Goal: Information Seeking & Learning: Learn about a topic

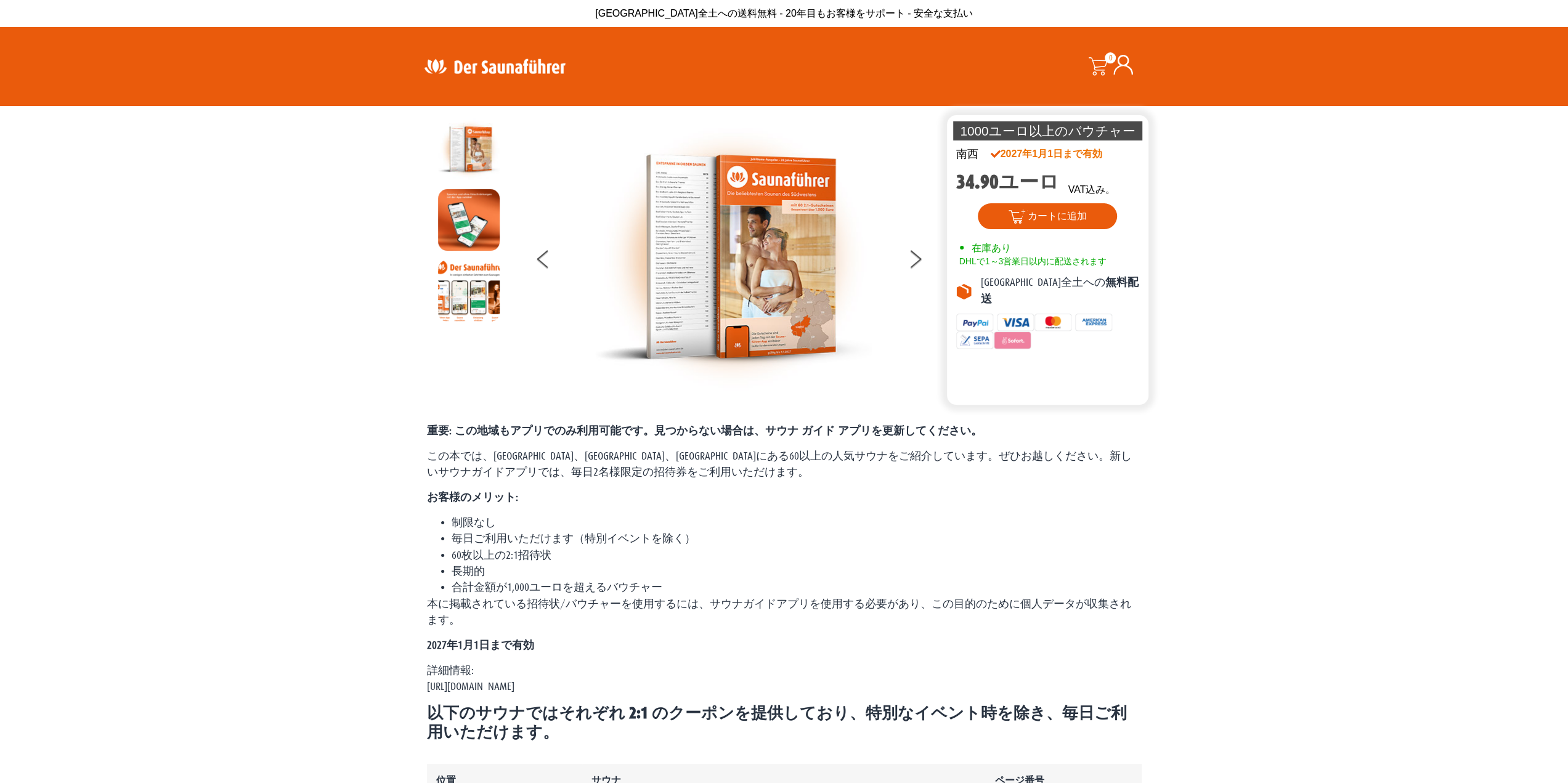
click at [494, 70] on img at bounding box center [494, 66] width 160 height 24
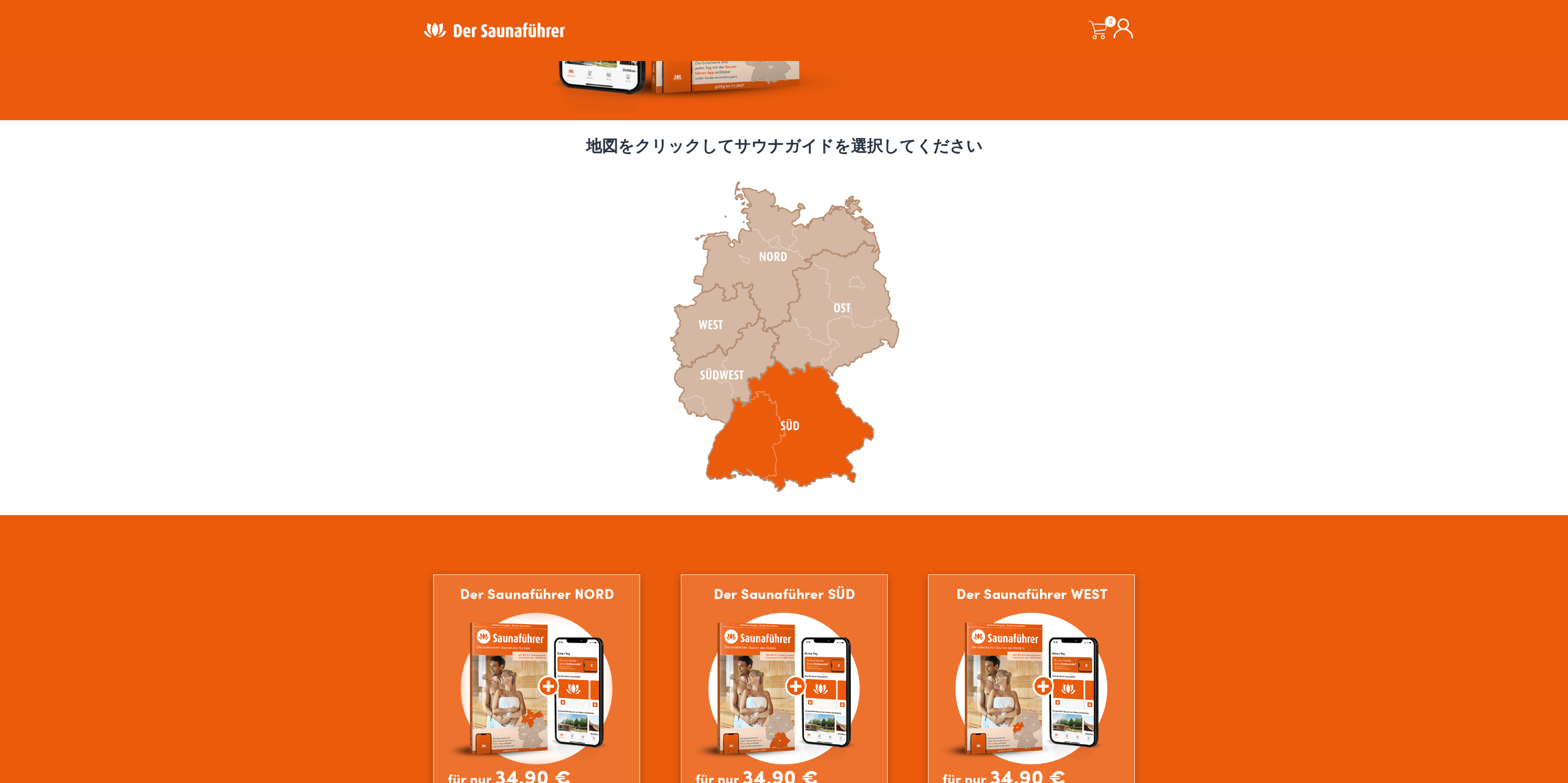
click at [774, 456] on icon at bounding box center [789, 425] width 168 height 130
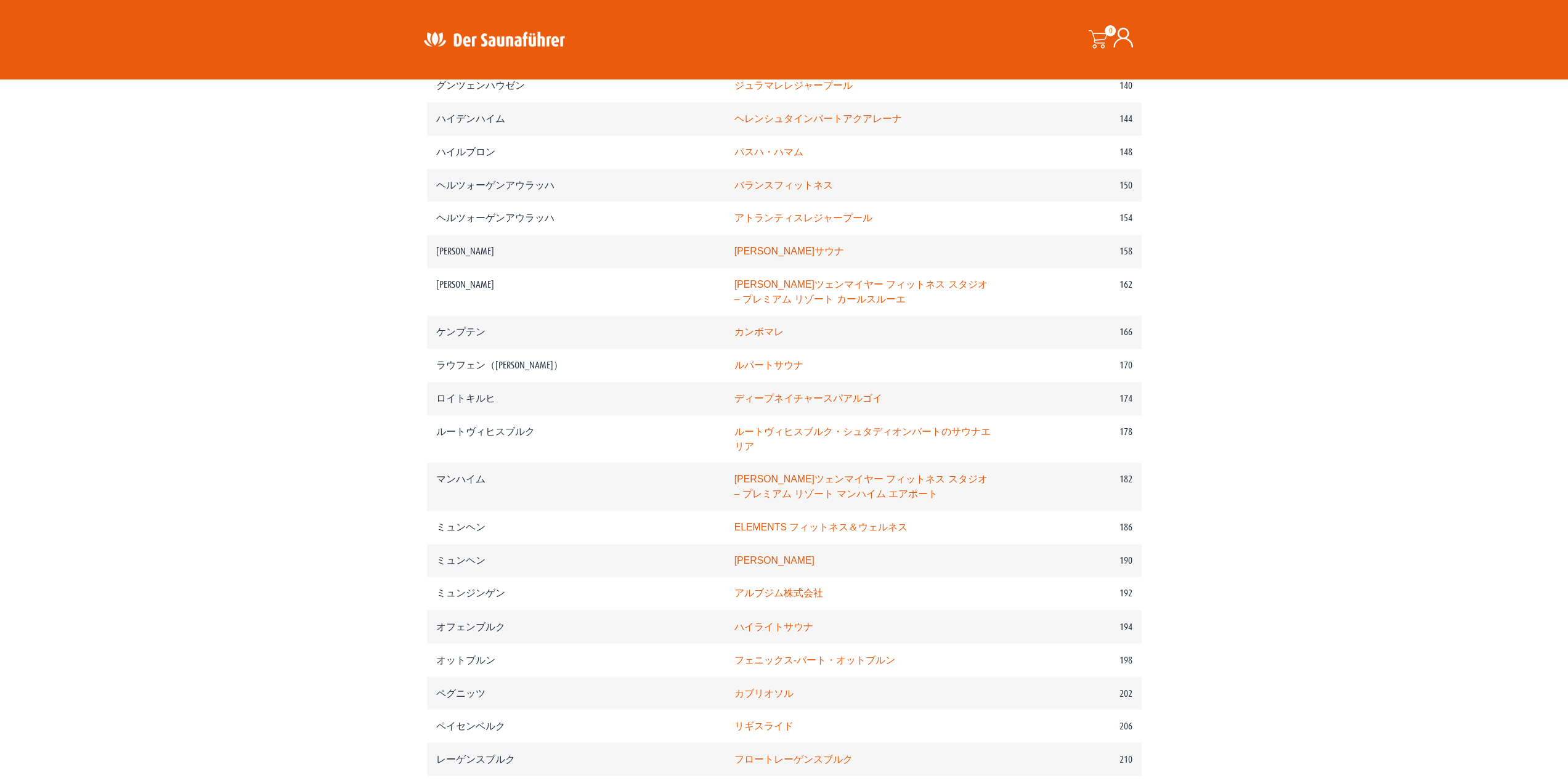
scroll to position [1848, 0]
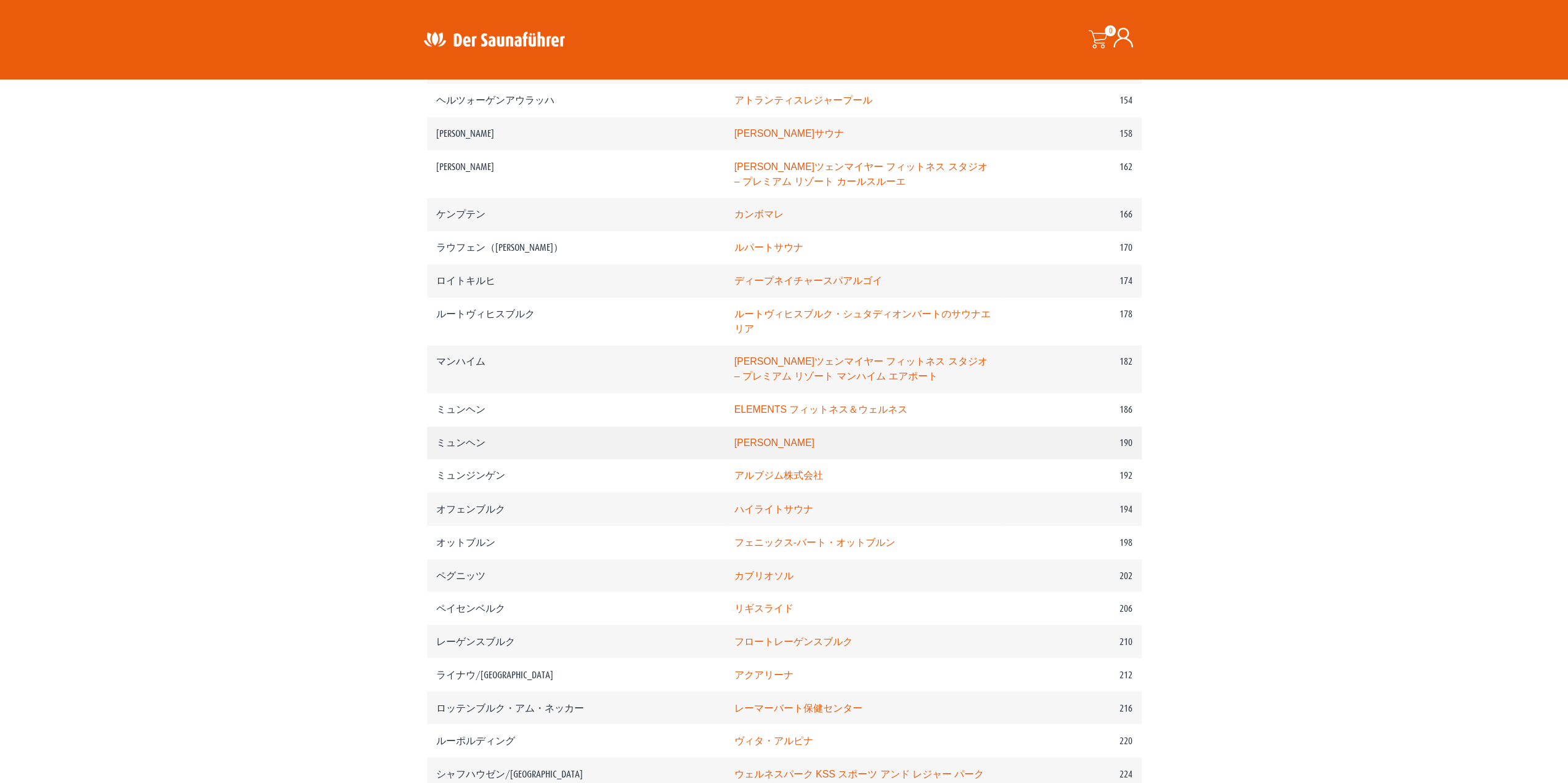
click at [734, 448] on font "[PERSON_NAME]" at bounding box center [774, 443] width 80 height 11
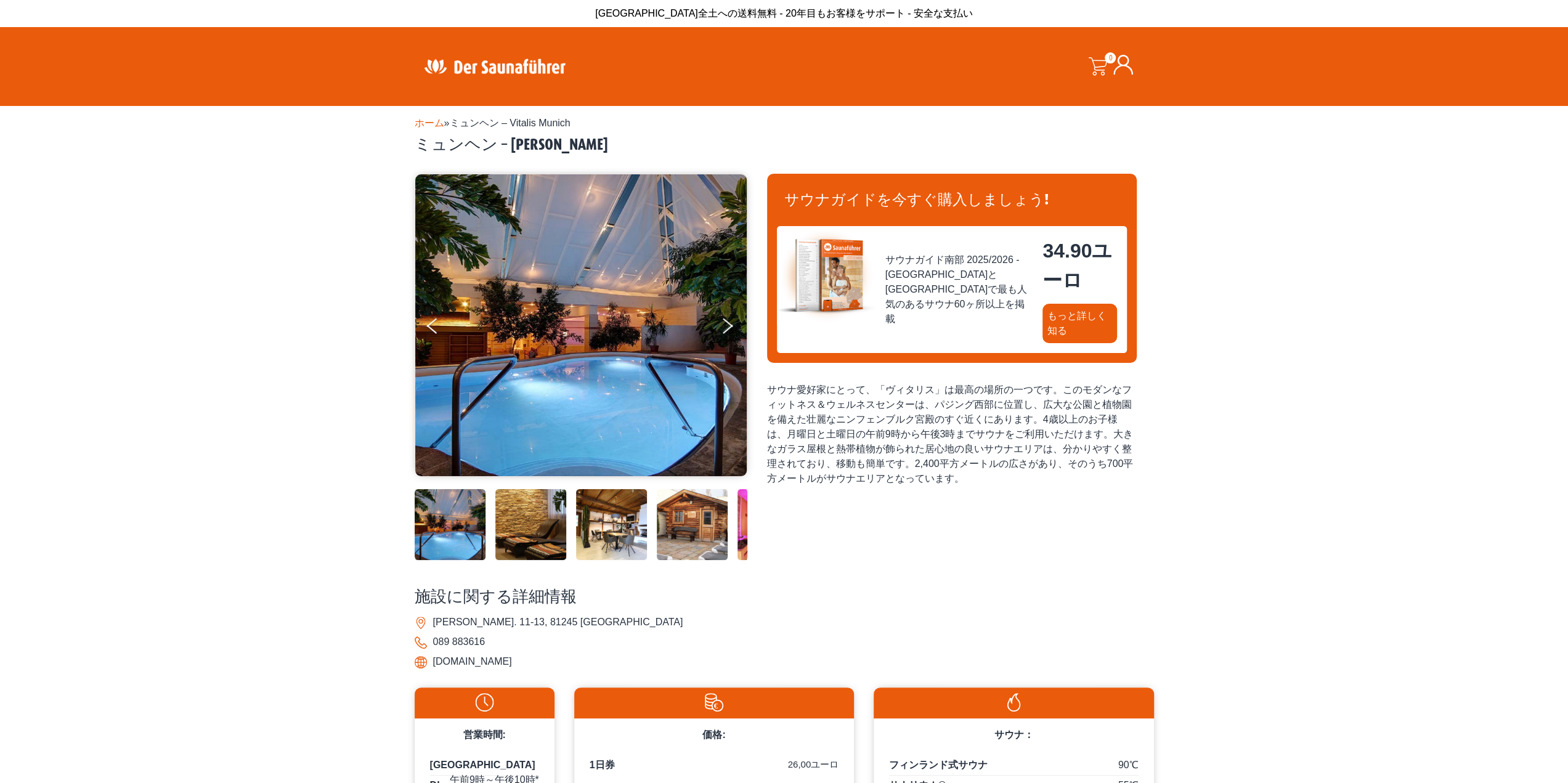
click at [670, 512] on img at bounding box center [692, 525] width 71 height 71
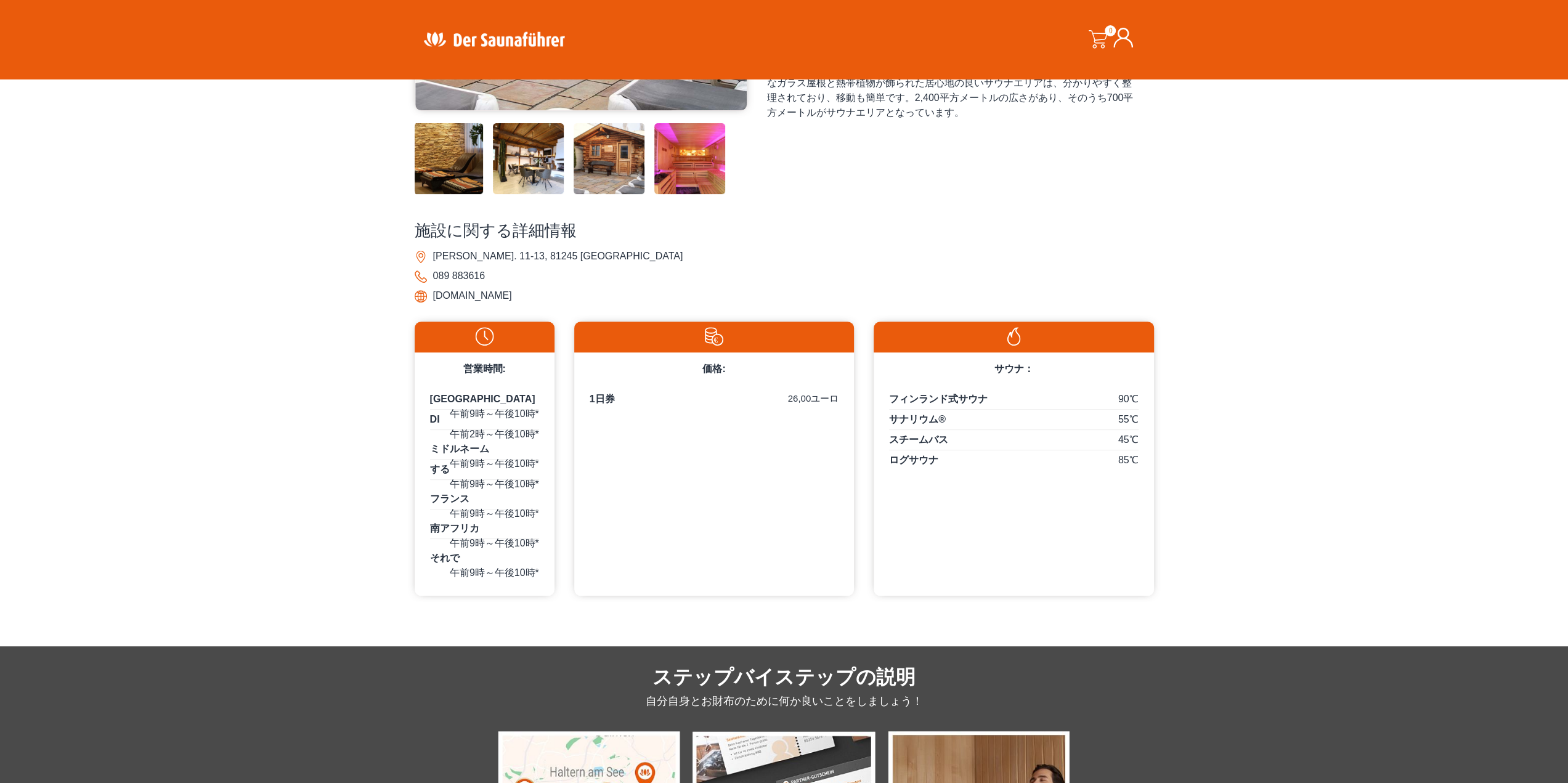
scroll to position [431, 0]
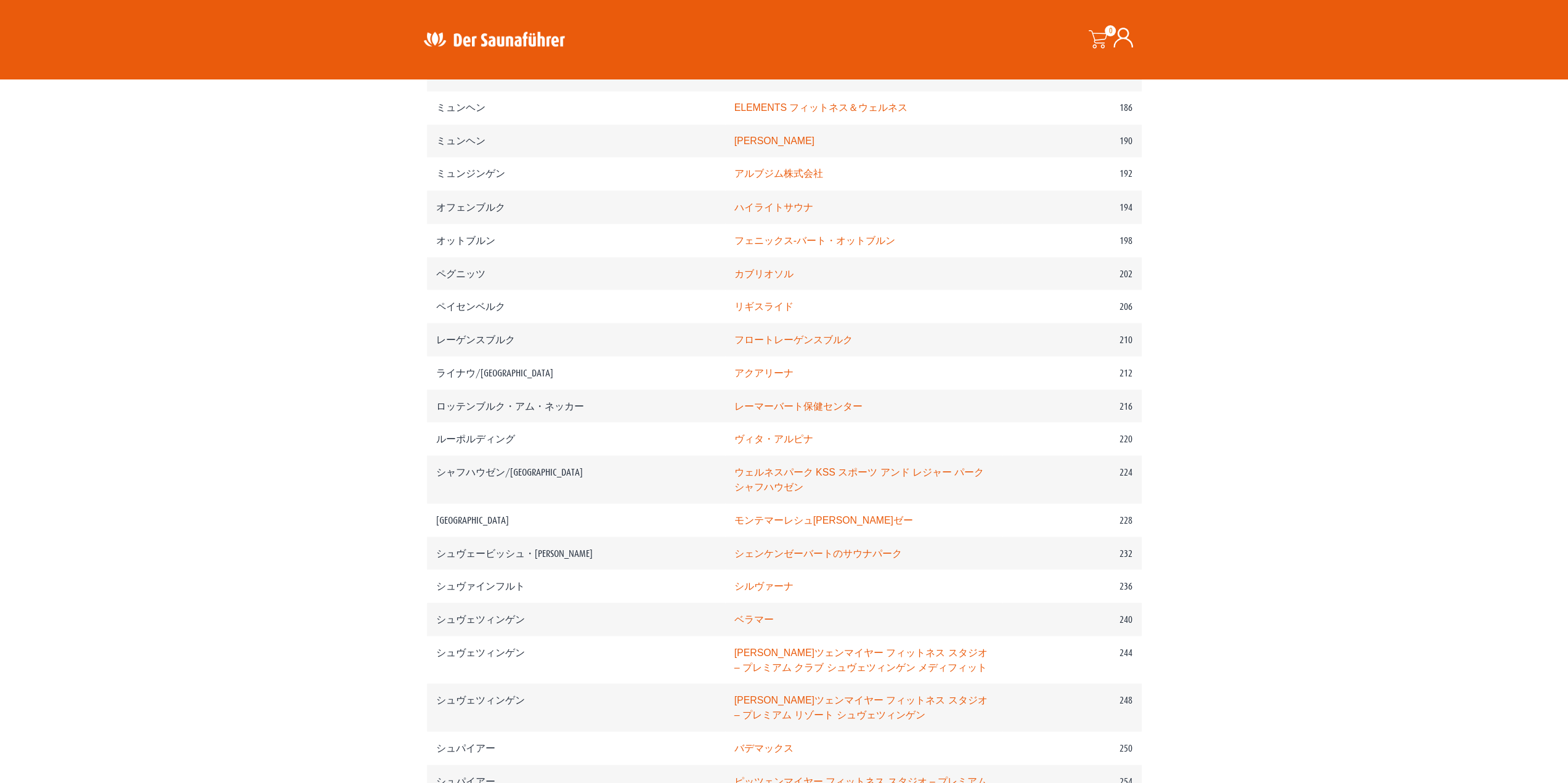
scroll to position [2279, 0]
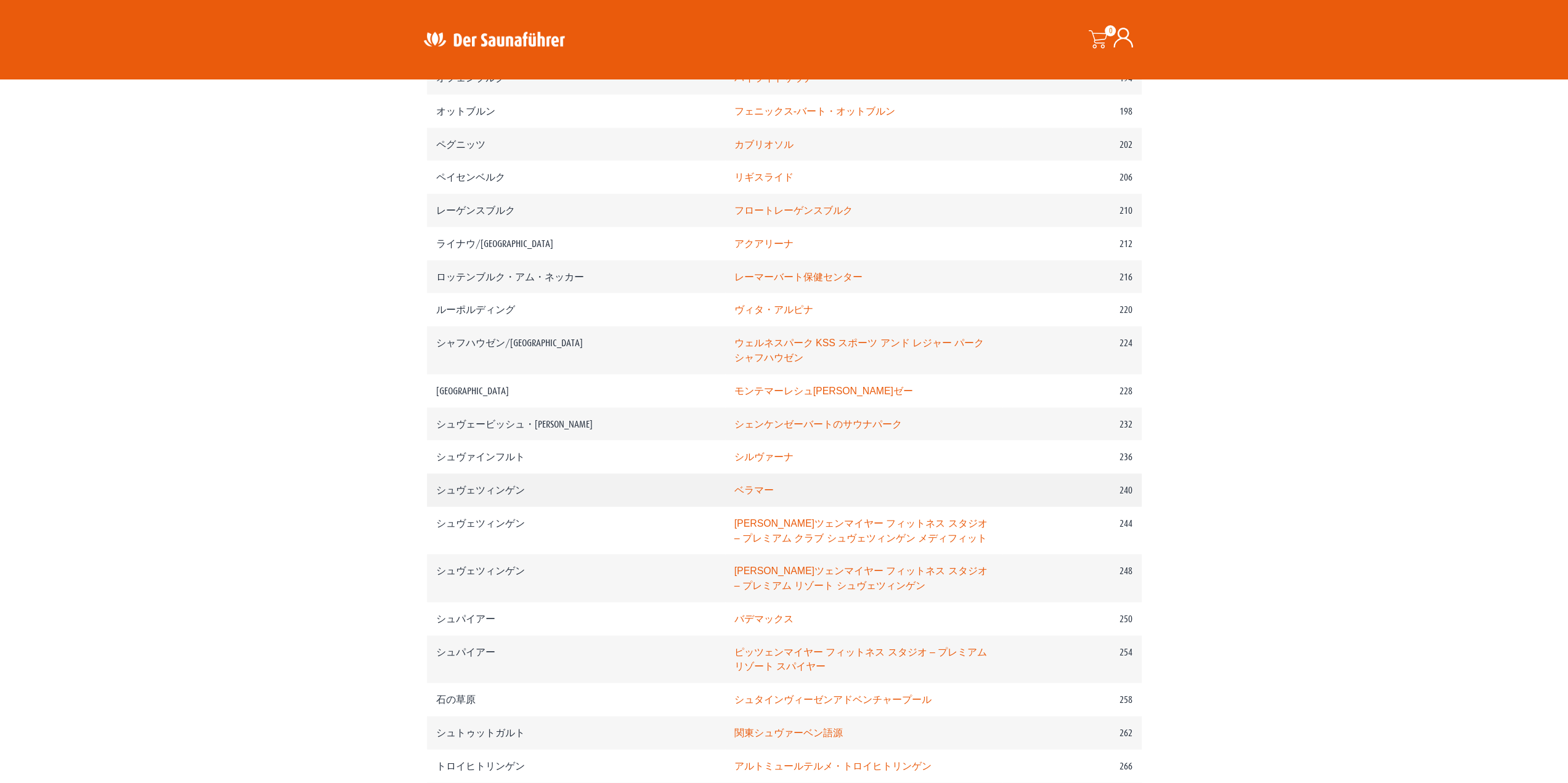
click at [734, 494] on font "ベラマー" at bounding box center [754, 489] width 39 height 11
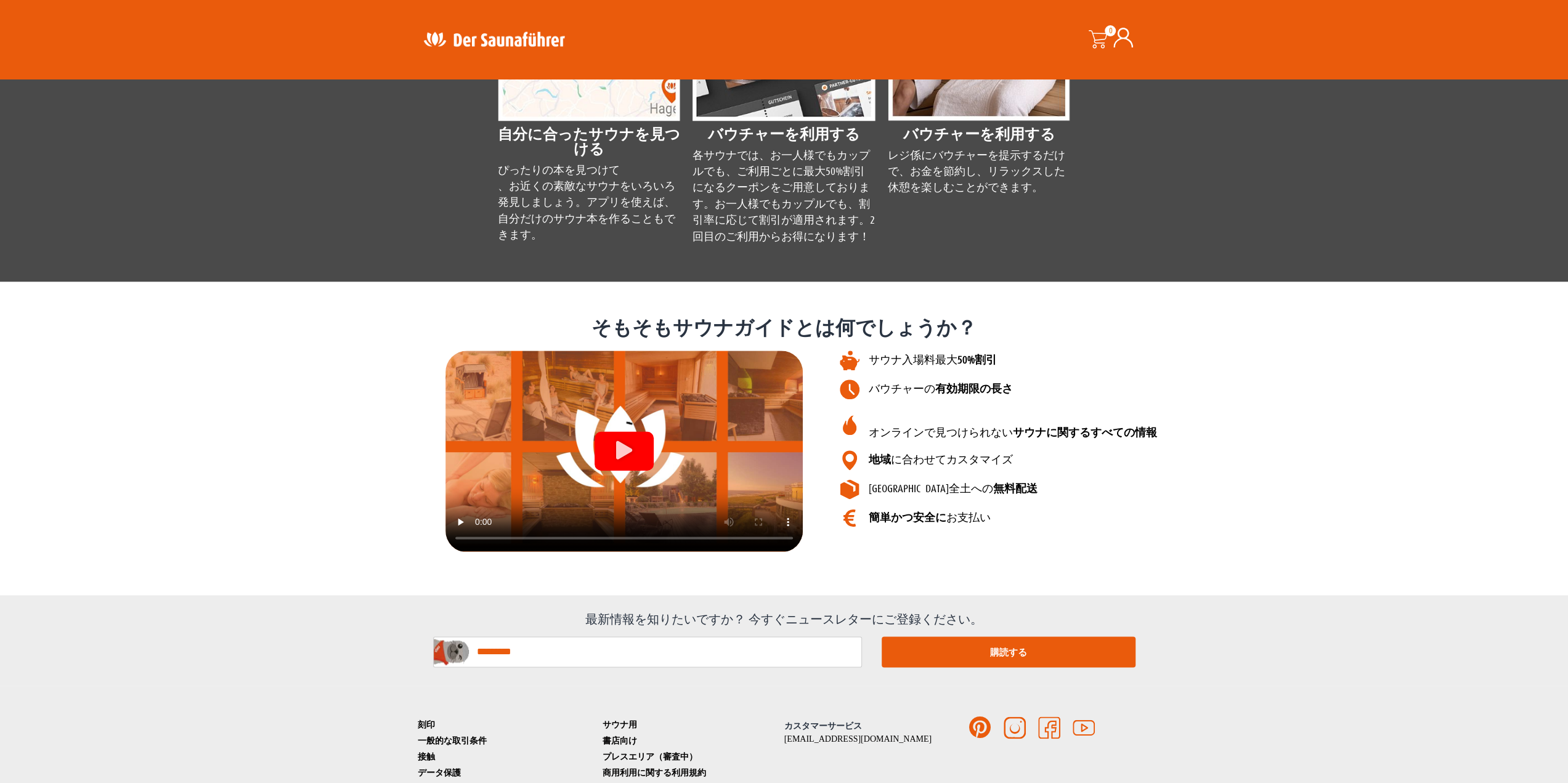
scroll to position [1356, 0]
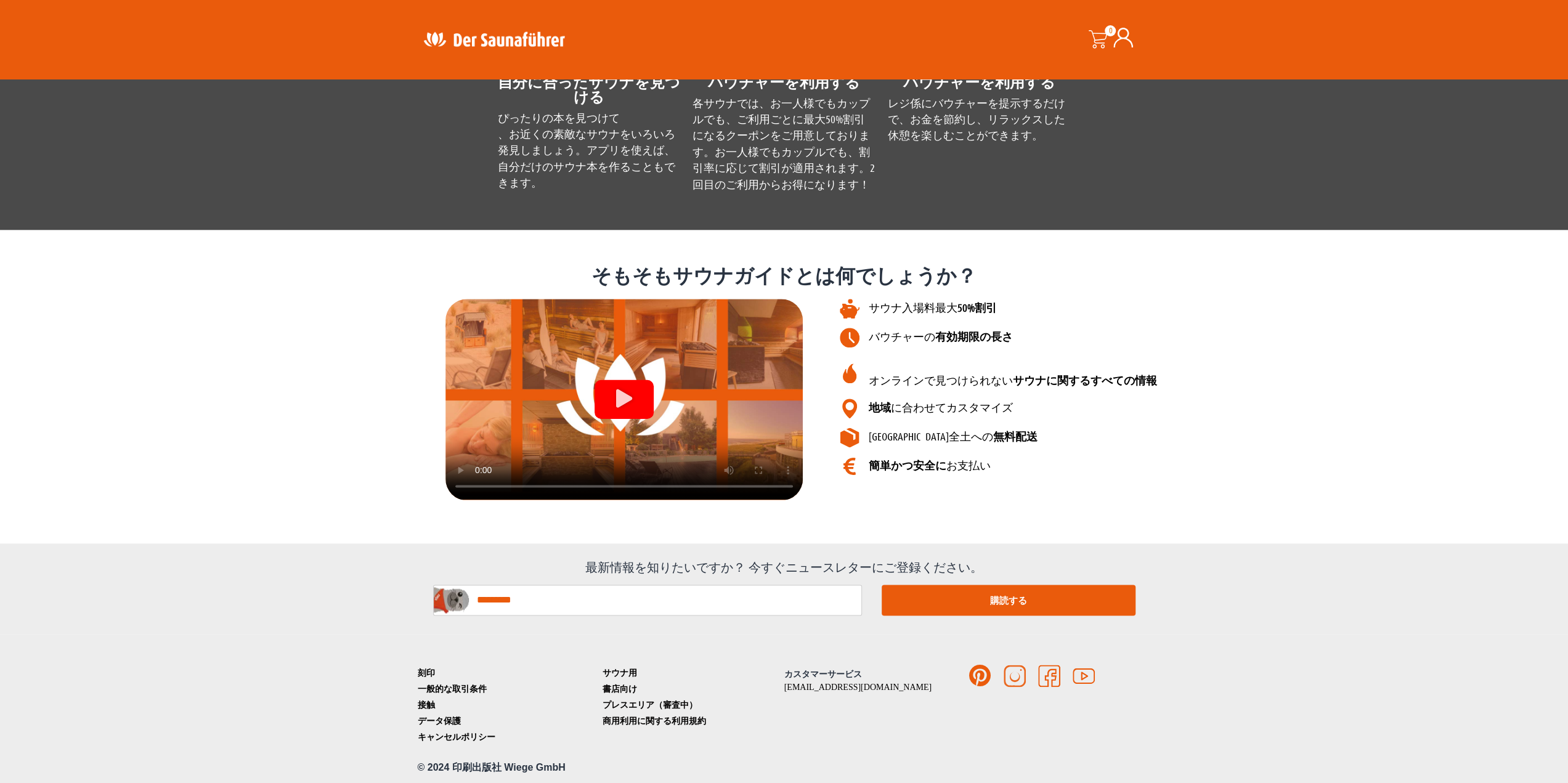
click at [1017, 673] on icon at bounding box center [1015, 676] width 22 height 22
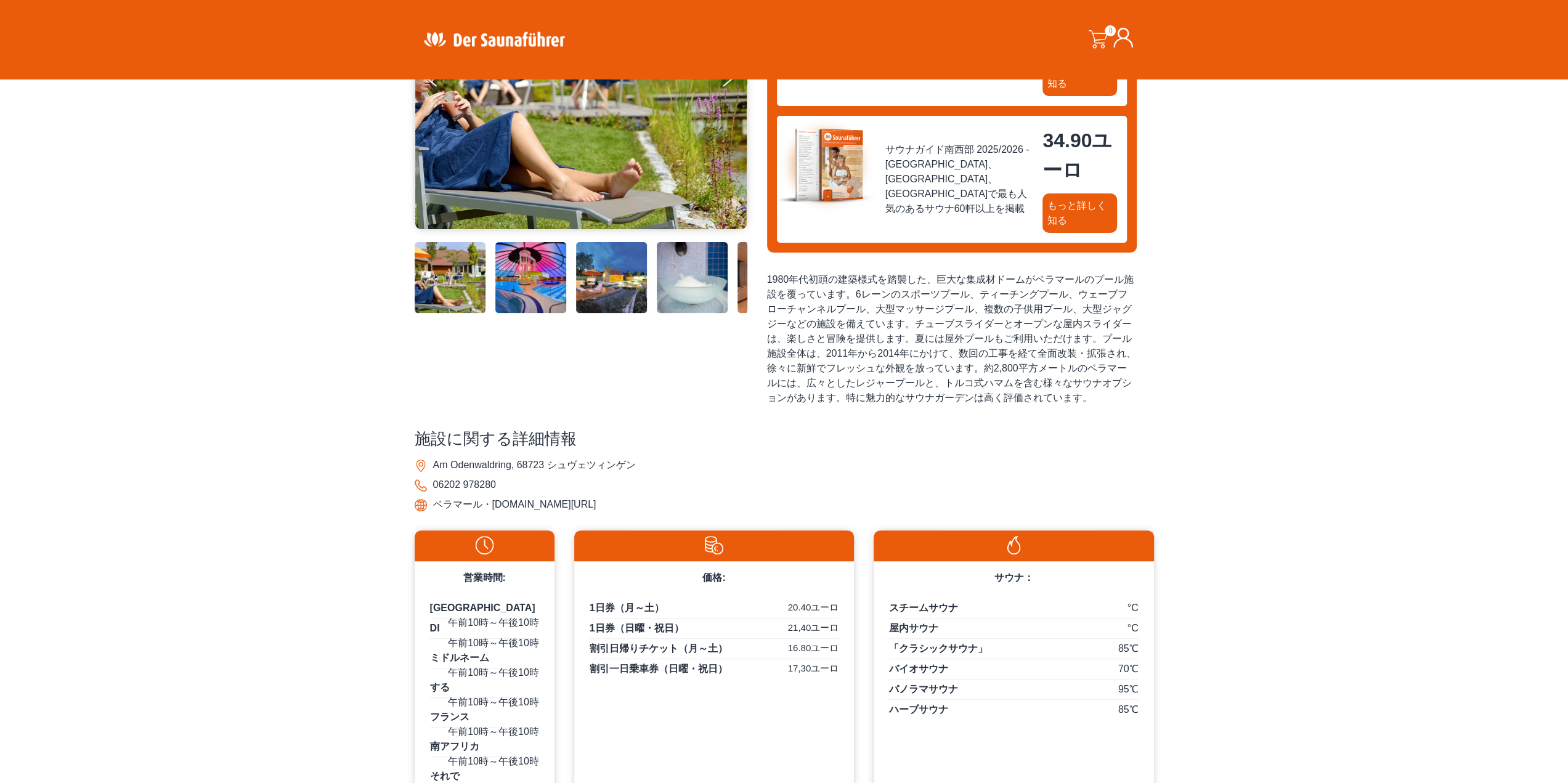
scroll to position [0, 0]
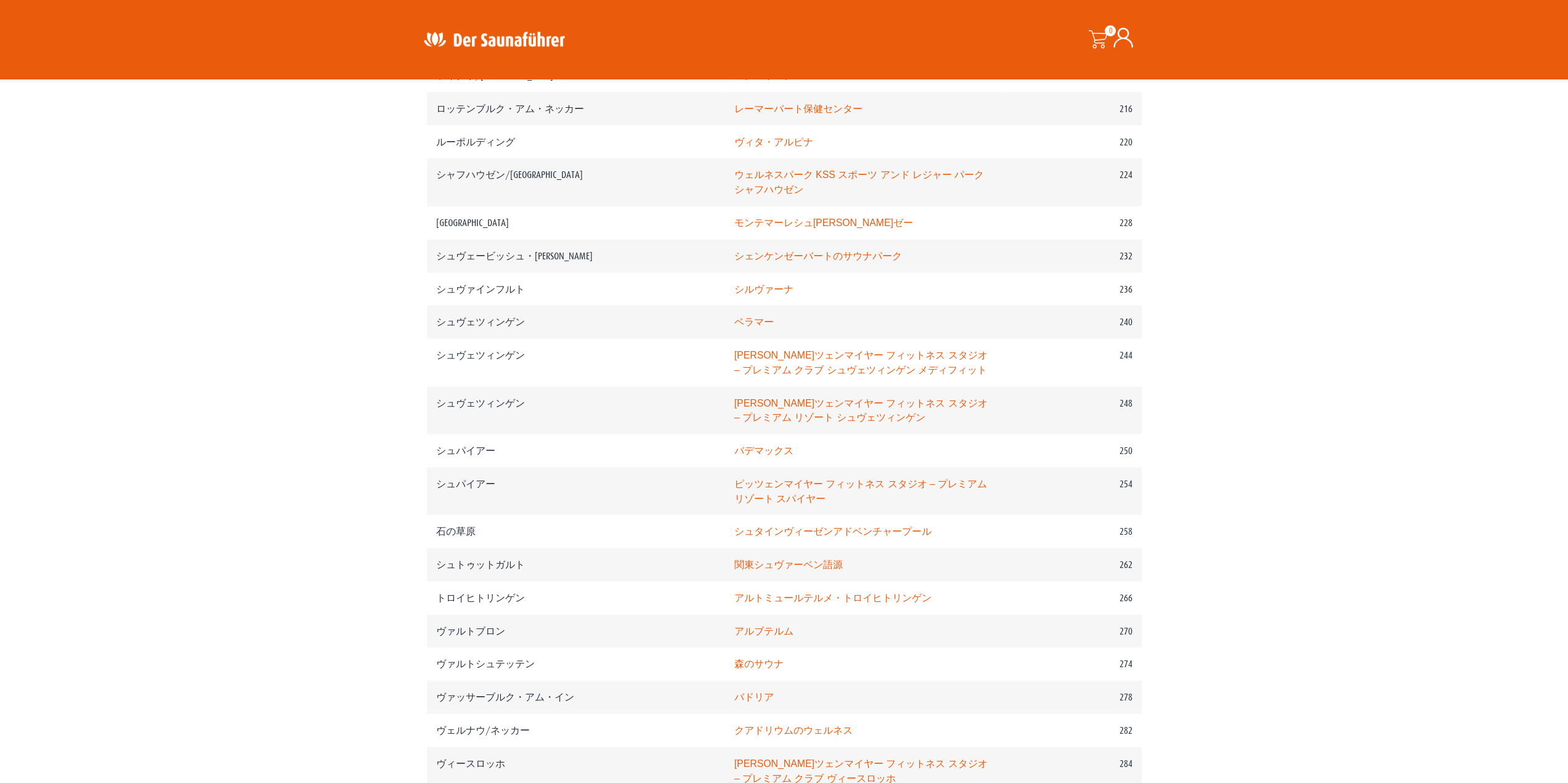
scroll to position [2497, 0]
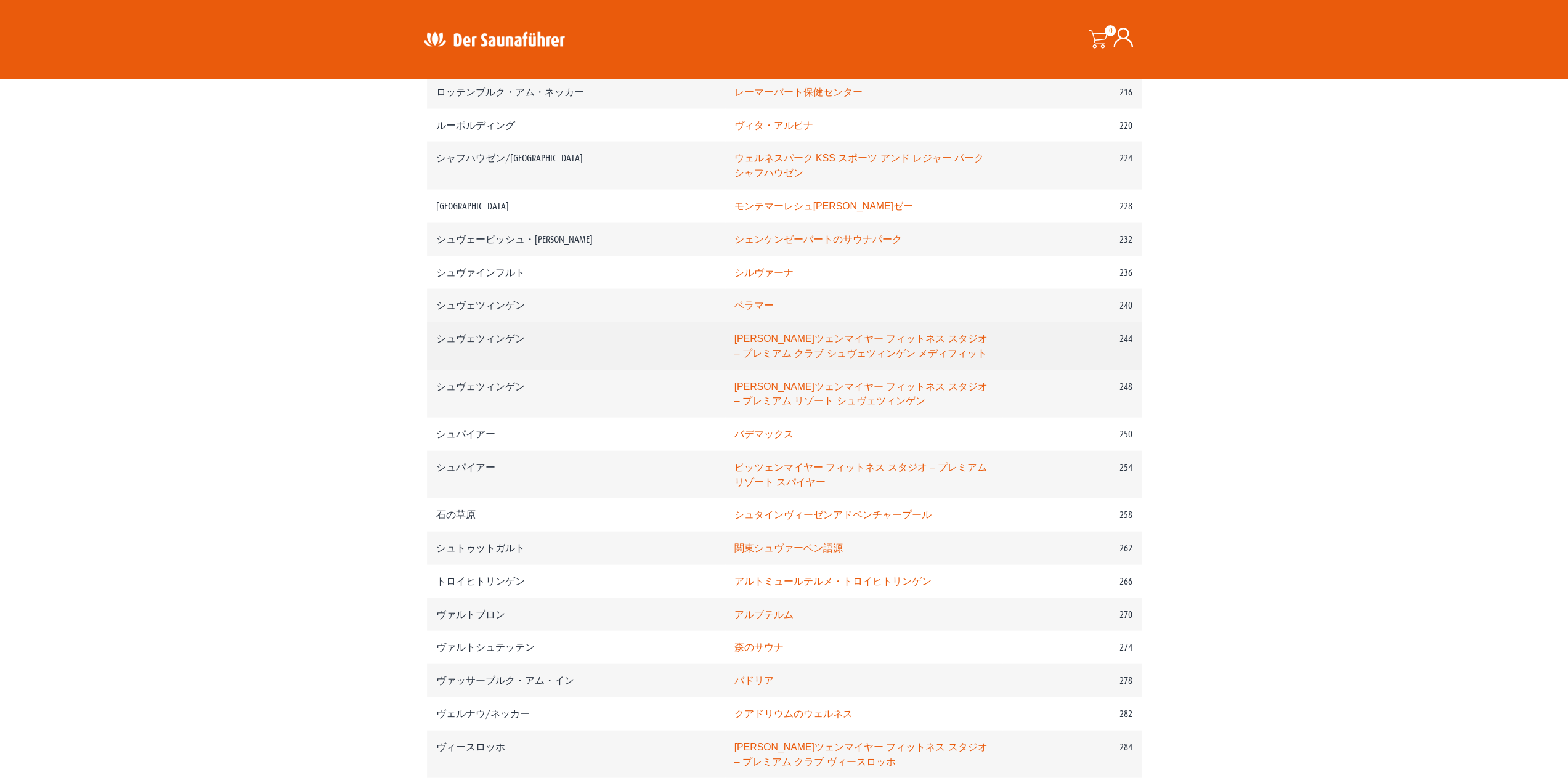
click at [736, 370] on td "プフィツェンマイヤー フィットネス スタジオ – プレミアム クラブ シュヴェツィンゲン メディフィット" at bounding box center [864, 346] width 278 height 48
click at [734, 358] on font "プフィツェンマイヤー フィットネス スタジオ – プレミアム クラブ シュヴェツィンゲン メディフィット" at bounding box center [861, 346] width 253 height 26
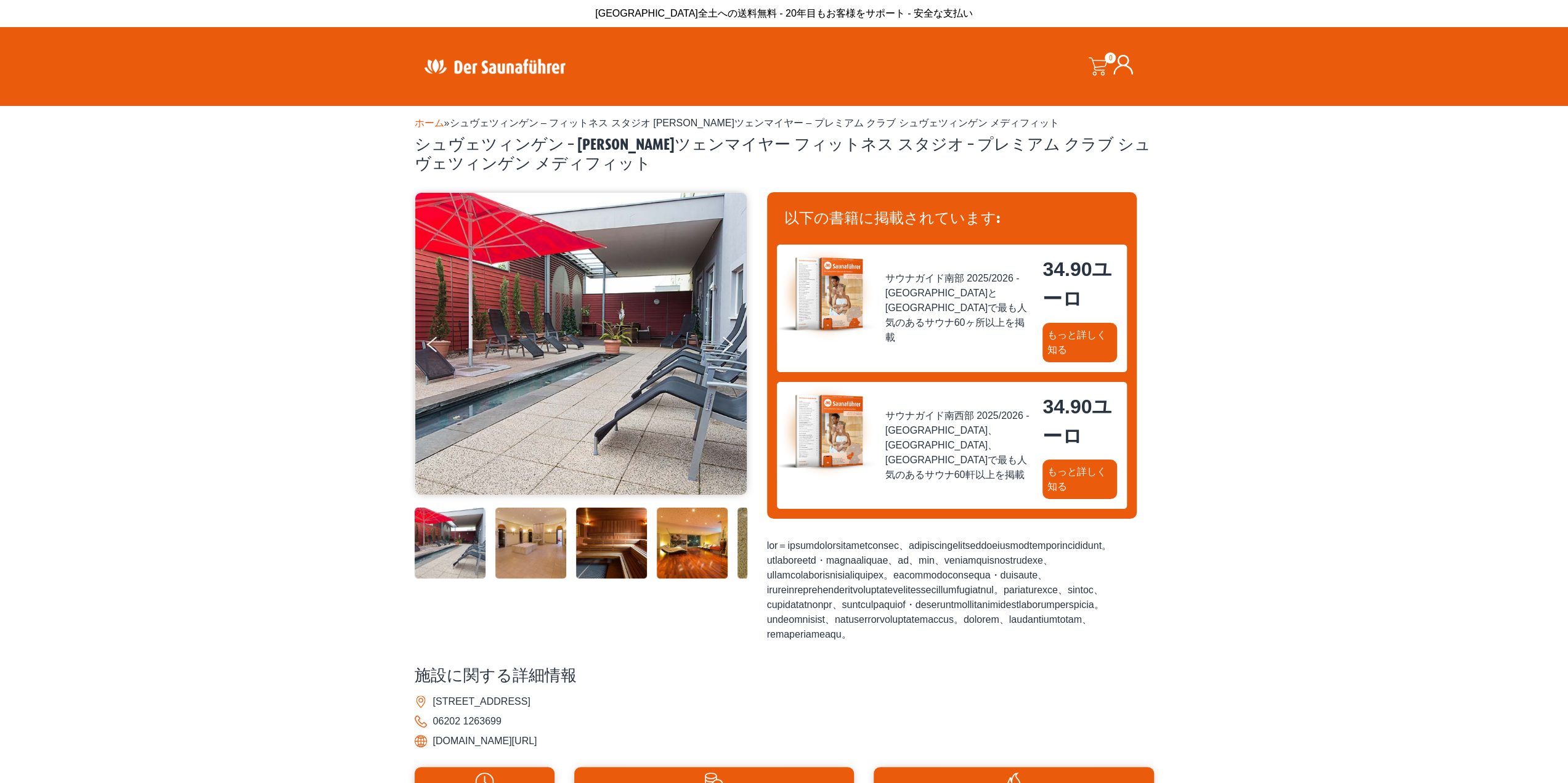
click at [608, 551] on img at bounding box center [612, 543] width 71 height 71
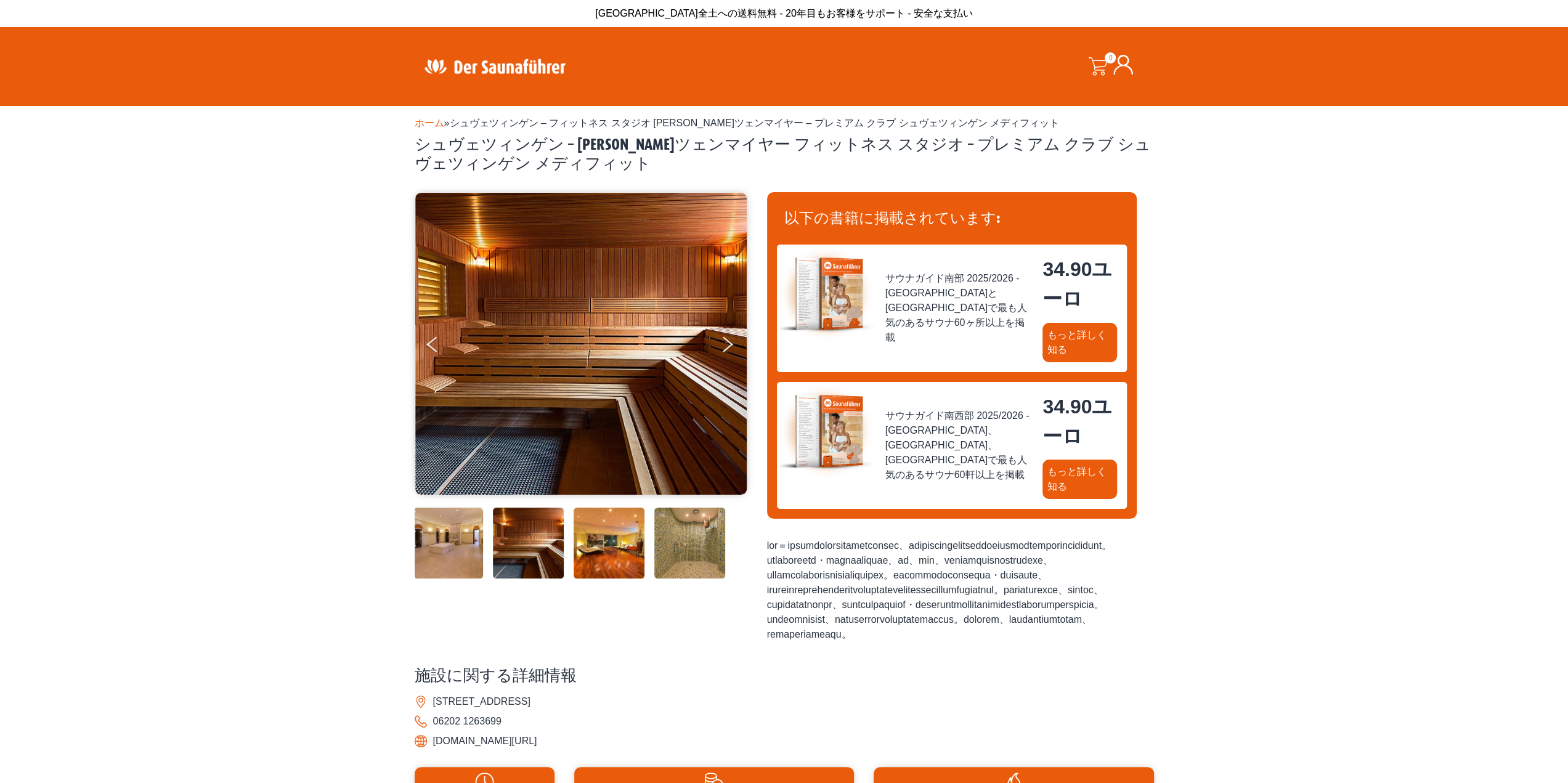
click at [700, 545] on img at bounding box center [690, 543] width 71 height 71
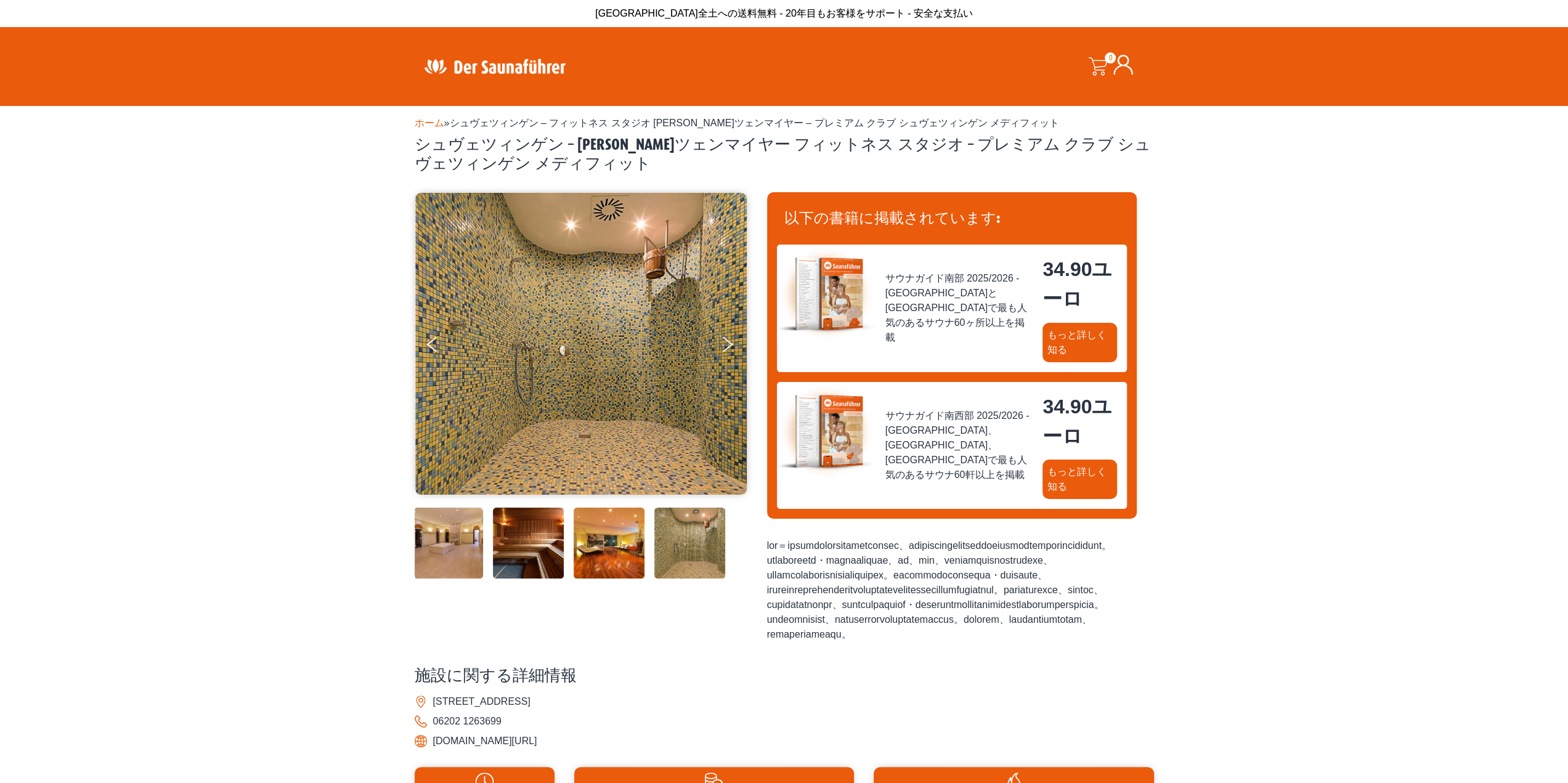
click at [623, 544] on img at bounding box center [609, 543] width 71 height 71
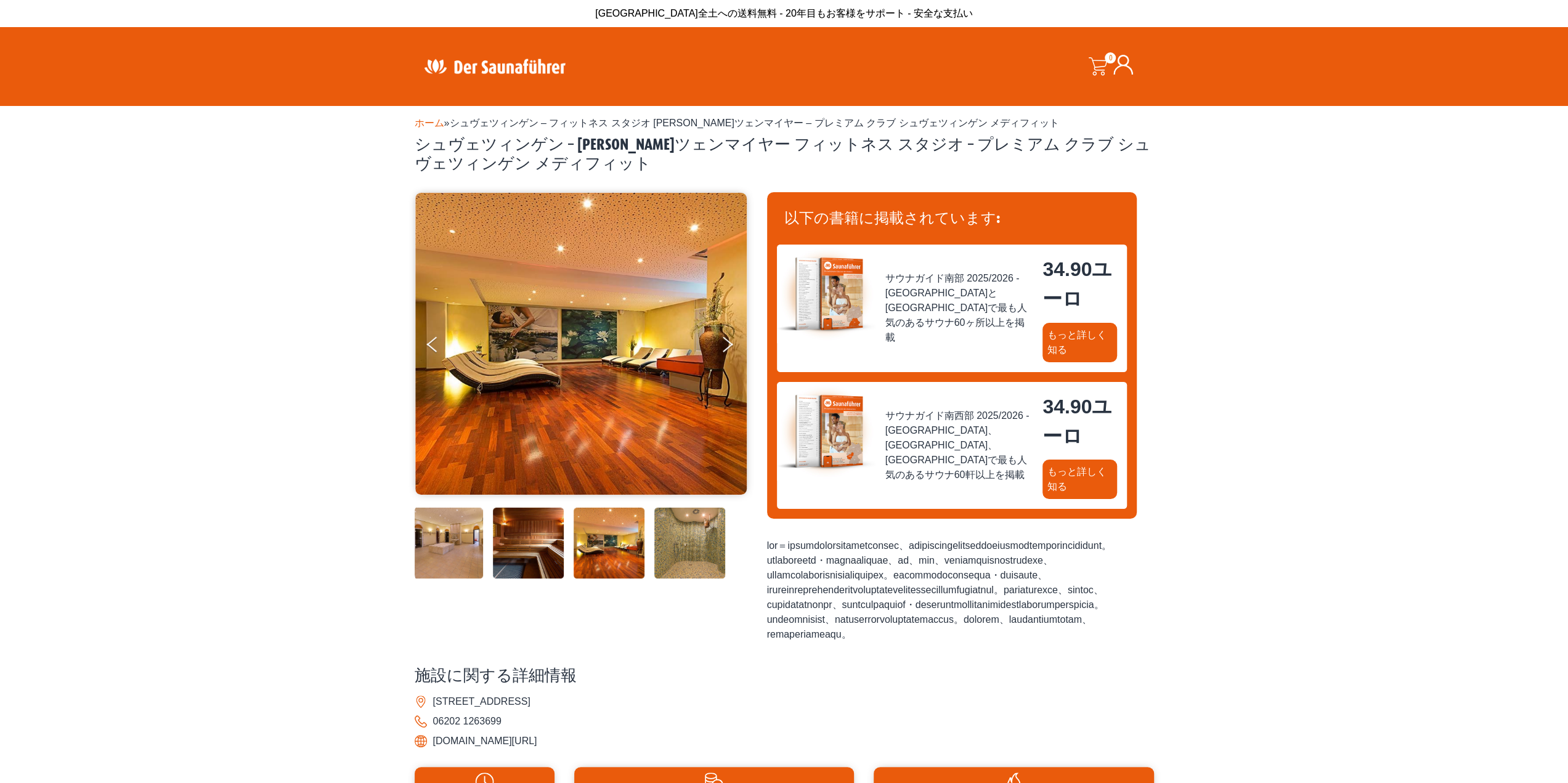
drag, startPoint x: 289, startPoint y: 559, endPoint x: 298, endPoint y: 549, distance: 13.5
click at [290, 559] on div "ホーム » シュヴェツィンゲン – フィットネス スタジオ [PERSON_NAME]ツェンマイヤー – プレミアム クラブ シュヴェツィンゲン メディフィッ…" at bounding box center [784, 592] width 1568 height 973
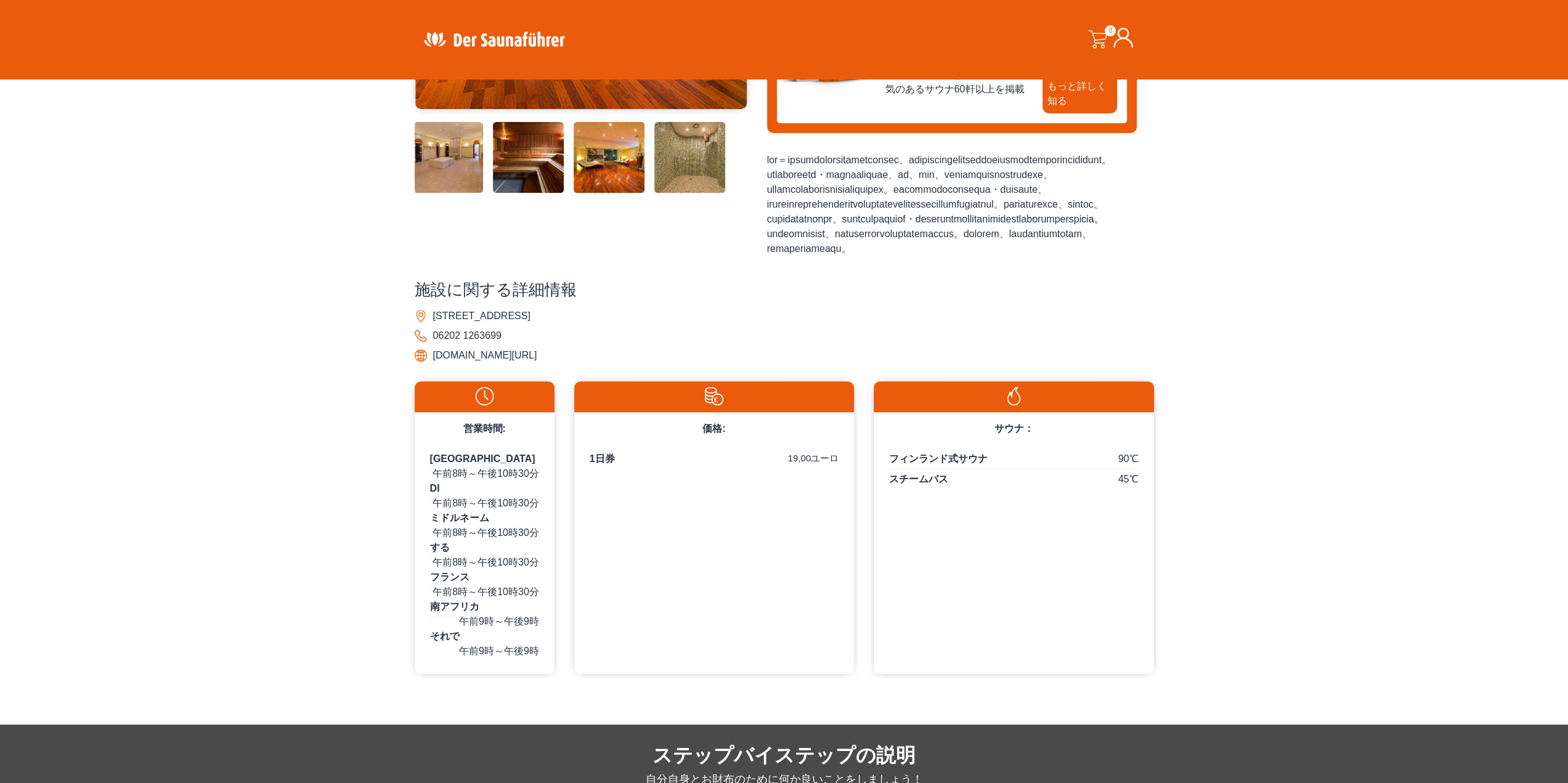
scroll to position [431, 0]
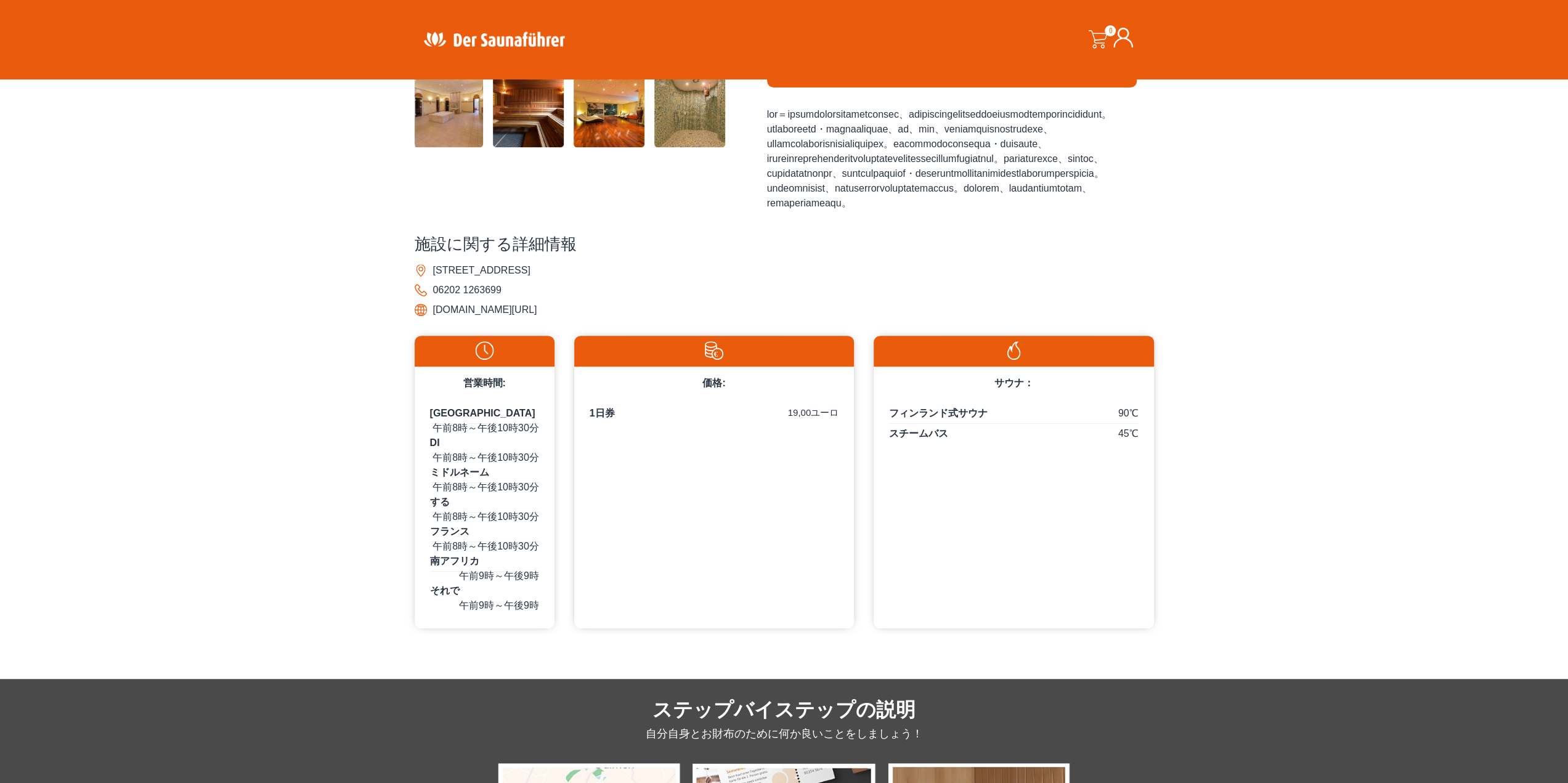
click at [537, 315] on font "[DOMAIN_NAME][URL]" at bounding box center [485, 309] width 104 height 11
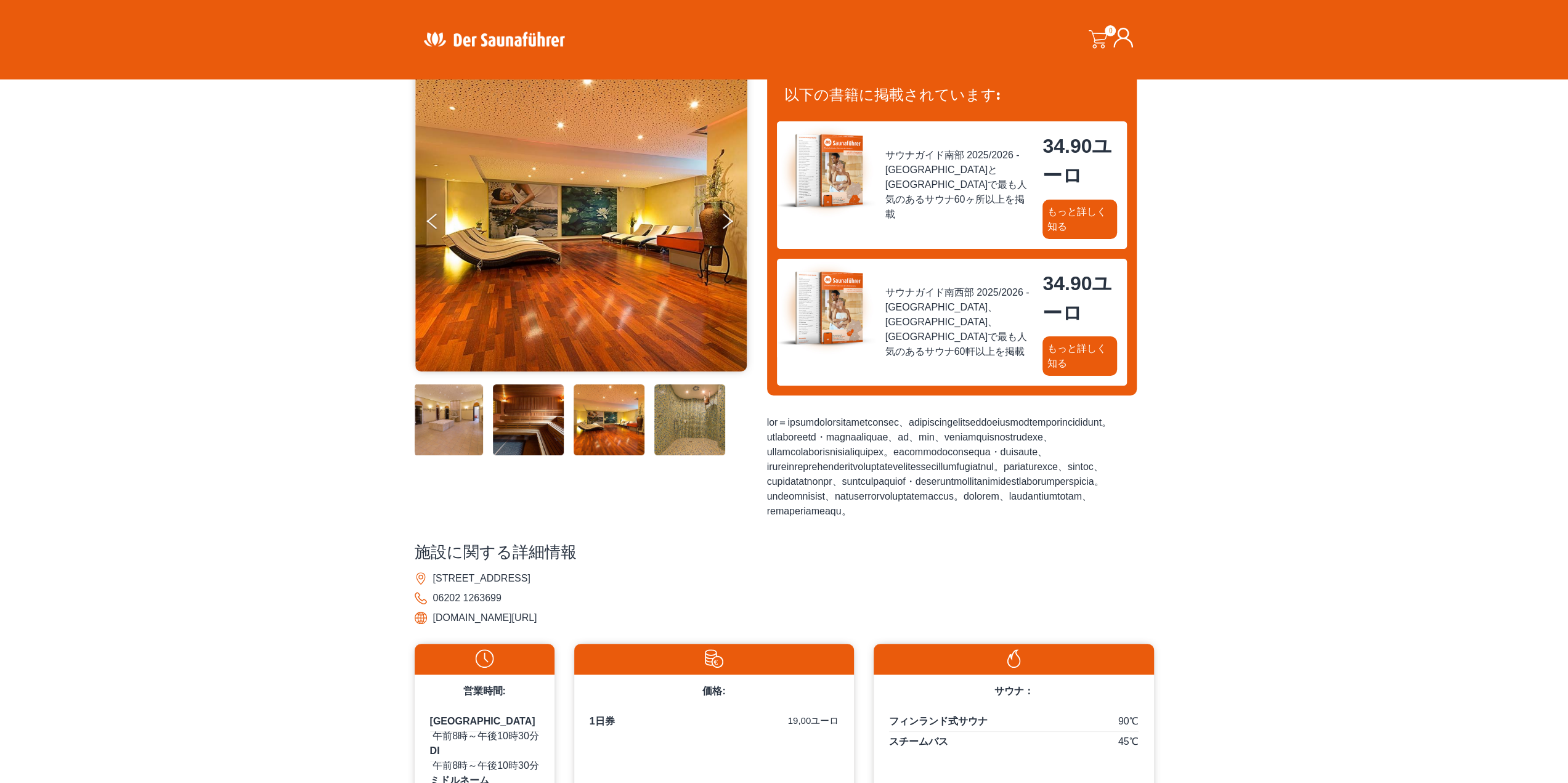
scroll to position [0, 0]
